Goal: Transaction & Acquisition: Purchase product/service

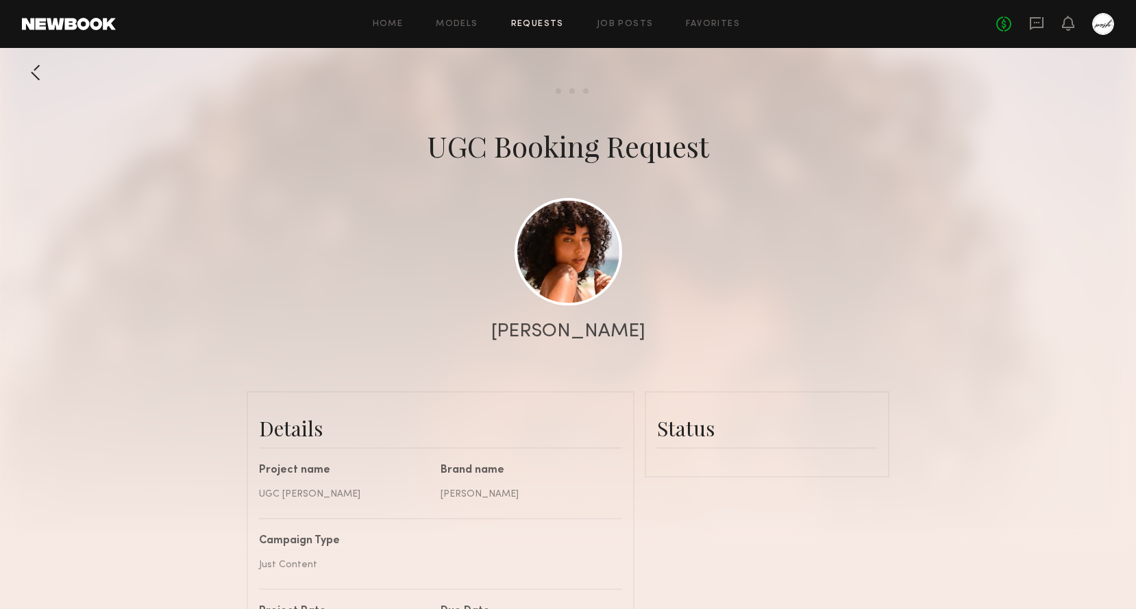
click at [685, 462] on div "Status" at bounding box center [767, 434] width 220 height 62
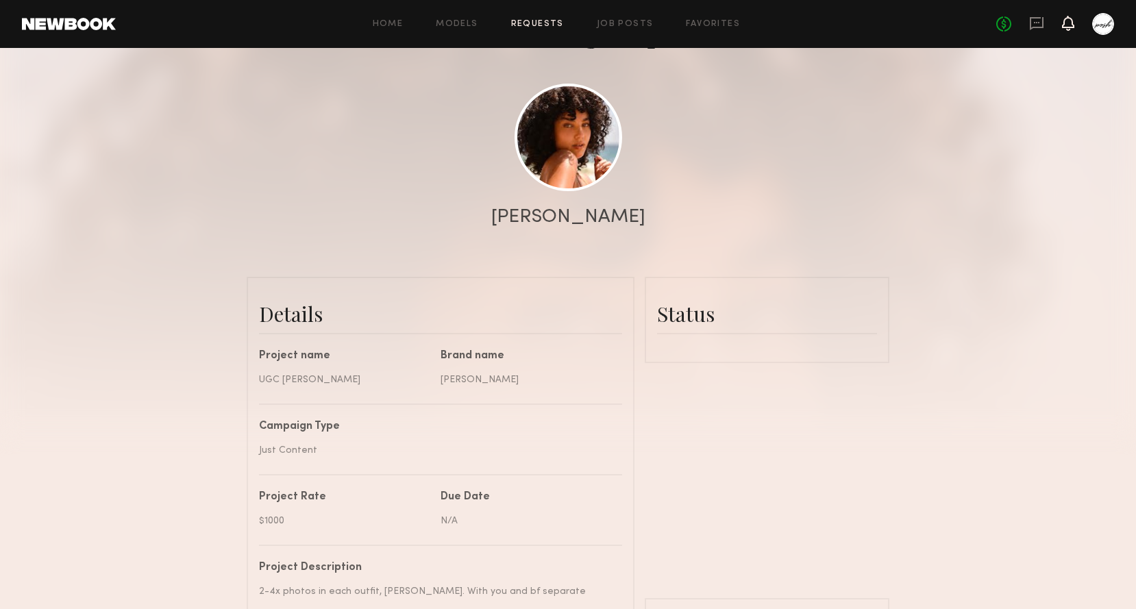
click at [1068, 20] on icon at bounding box center [1067, 23] width 11 height 10
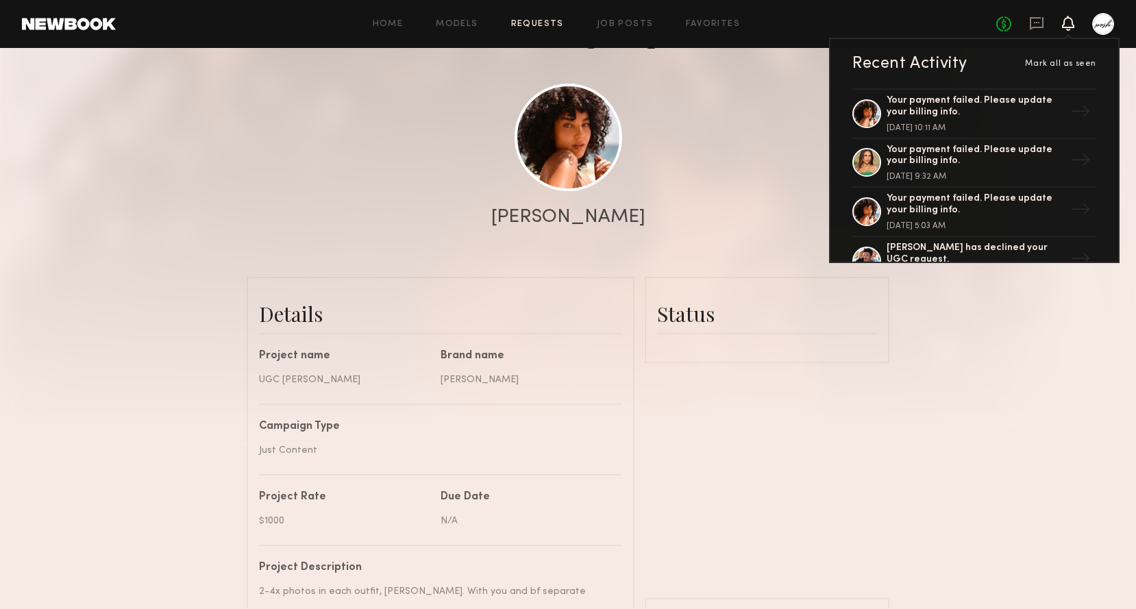
click at [1099, 23] on div at bounding box center [1103, 24] width 22 height 22
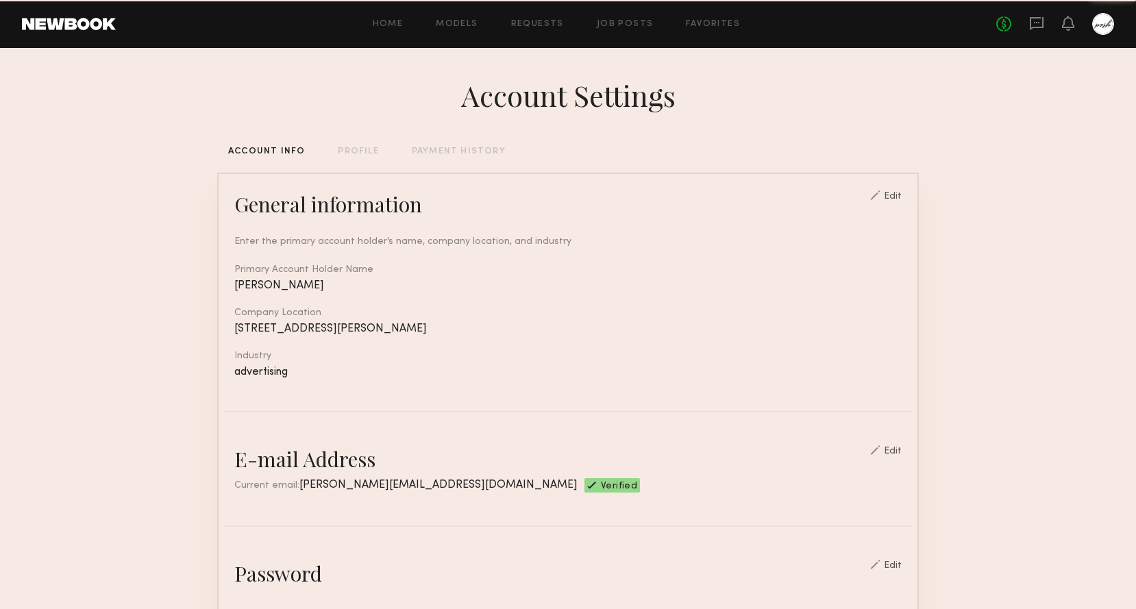
click at [1099, 23] on div at bounding box center [1103, 24] width 22 height 22
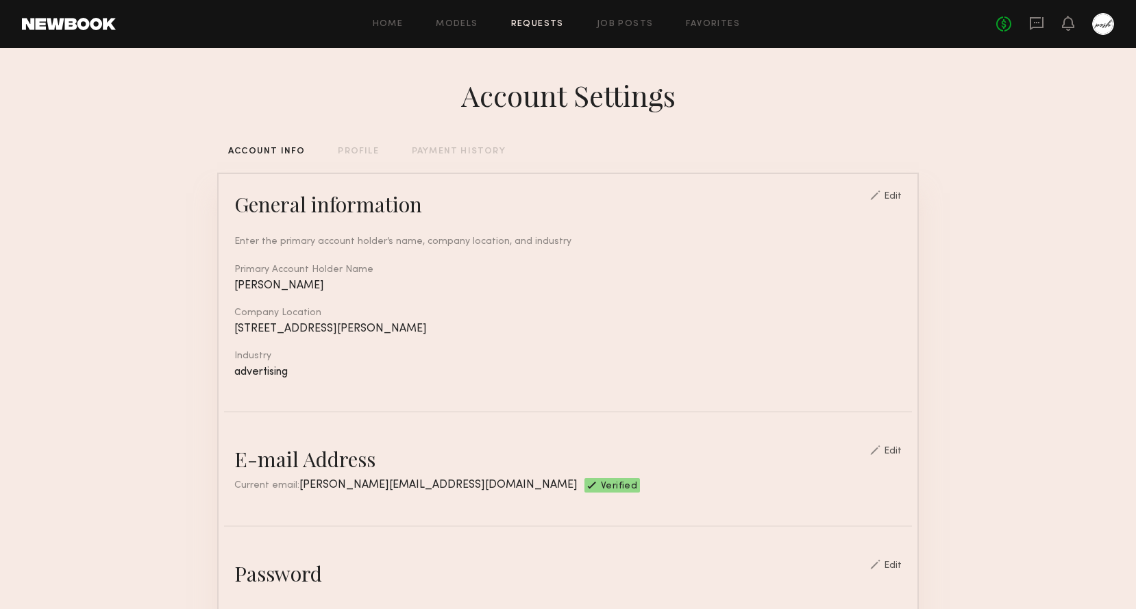
click at [533, 20] on link "Requests" at bounding box center [537, 24] width 53 height 9
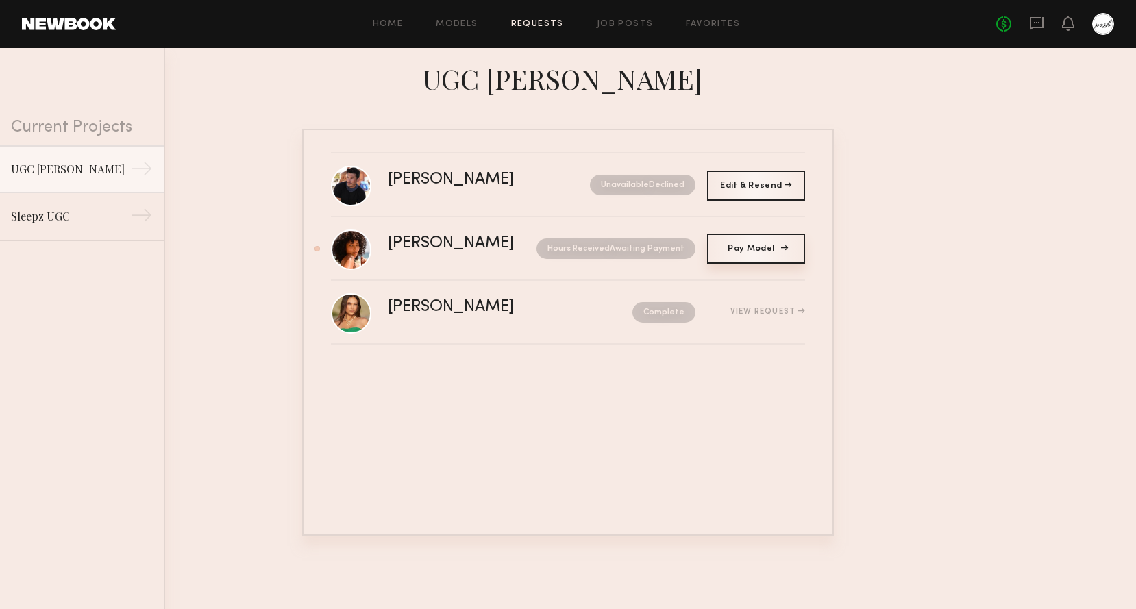
click at [740, 251] on span "Pay Model" at bounding box center [755, 249] width 56 height 8
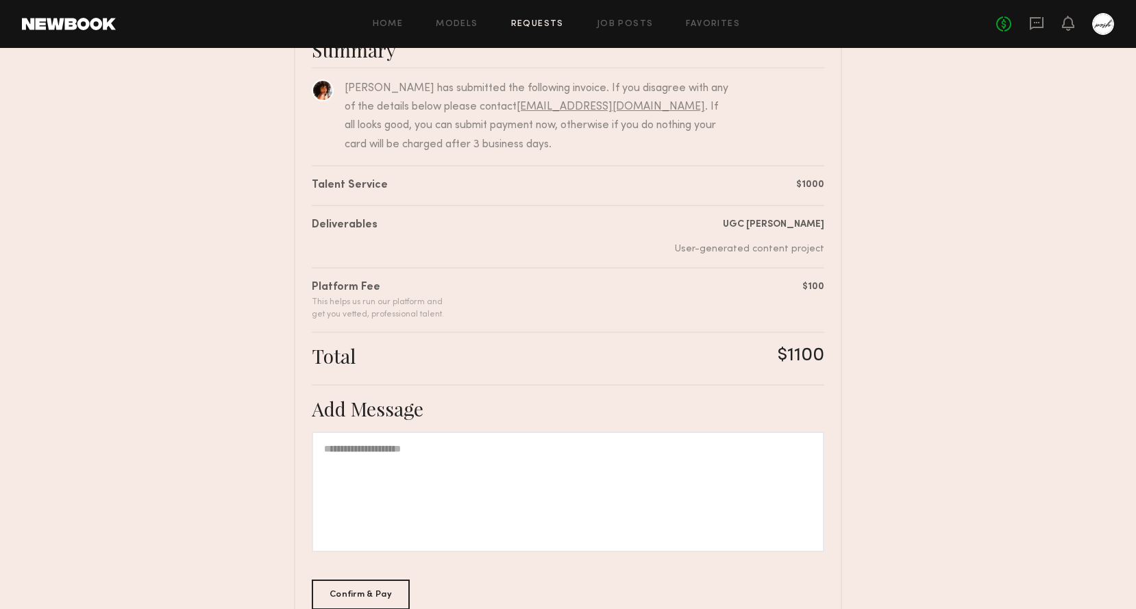
scroll to position [215, 0]
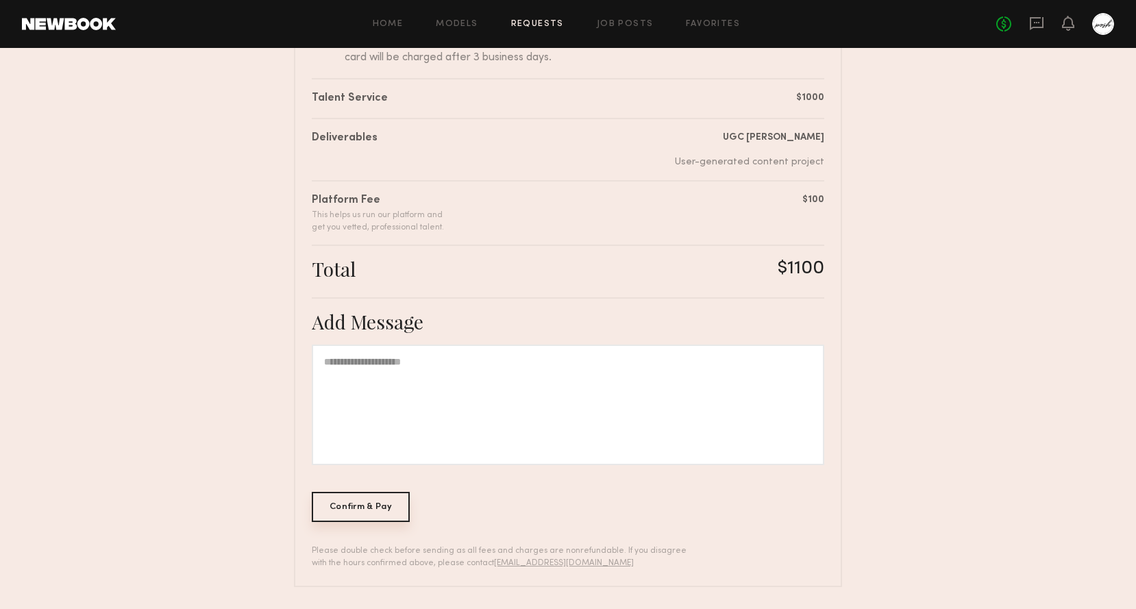
click at [345, 512] on div "Confirm & Pay" at bounding box center [361, 507] width 98 height 30
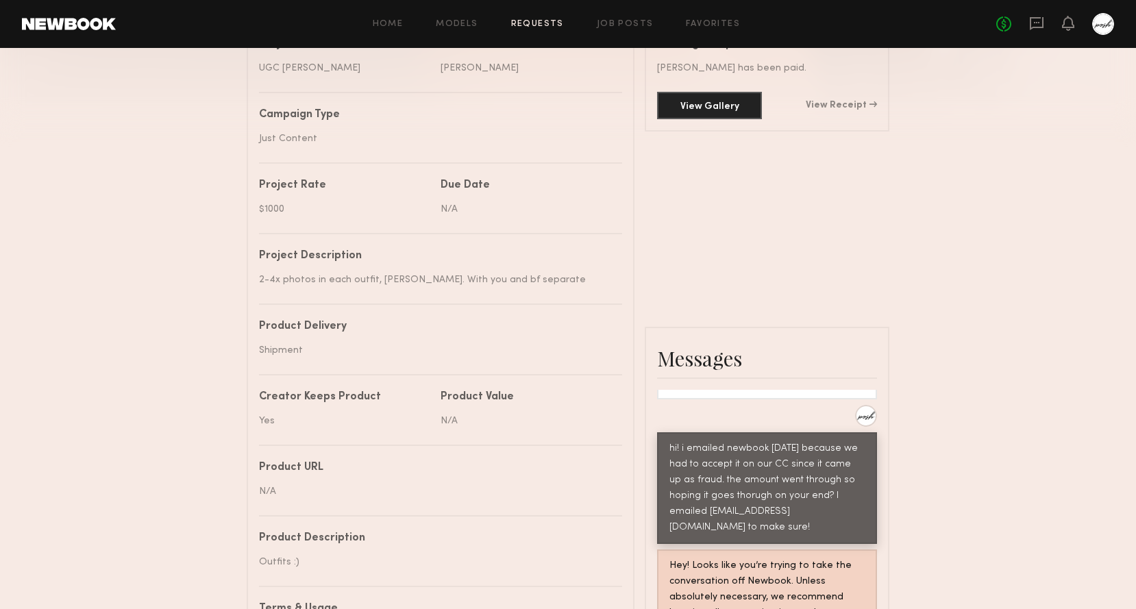
scroll to position [873, 0]
